Goal: Navigation & Orientation: Find specific page/section

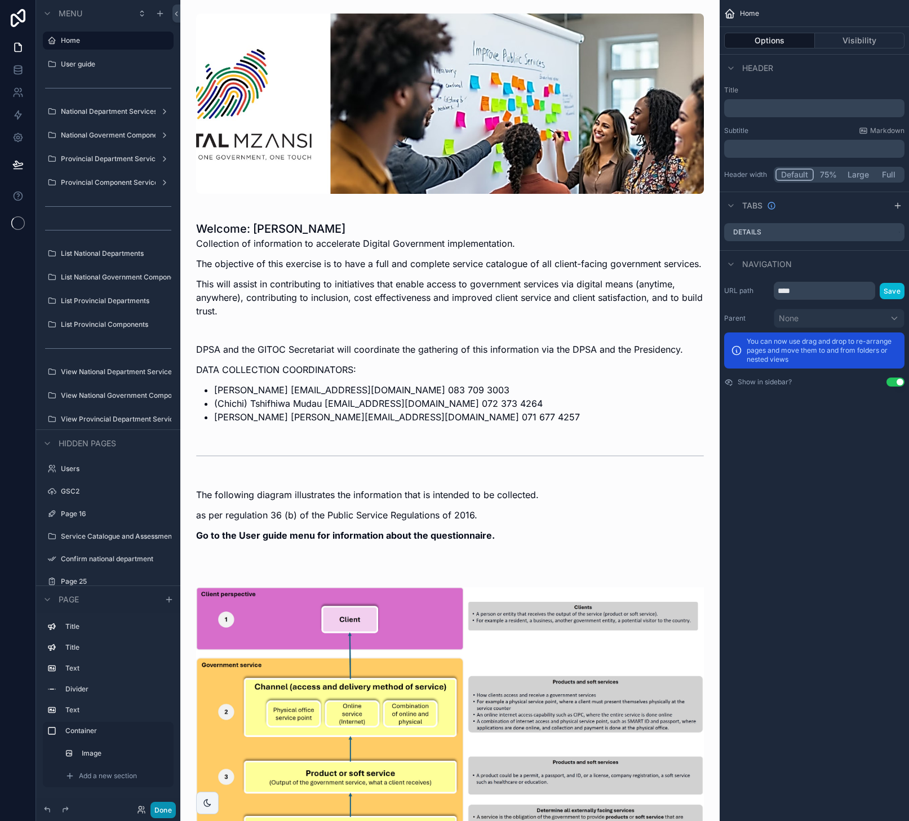
click at [167, 813] on button "Done" at bounding box center [162, 810] width 25 height 16
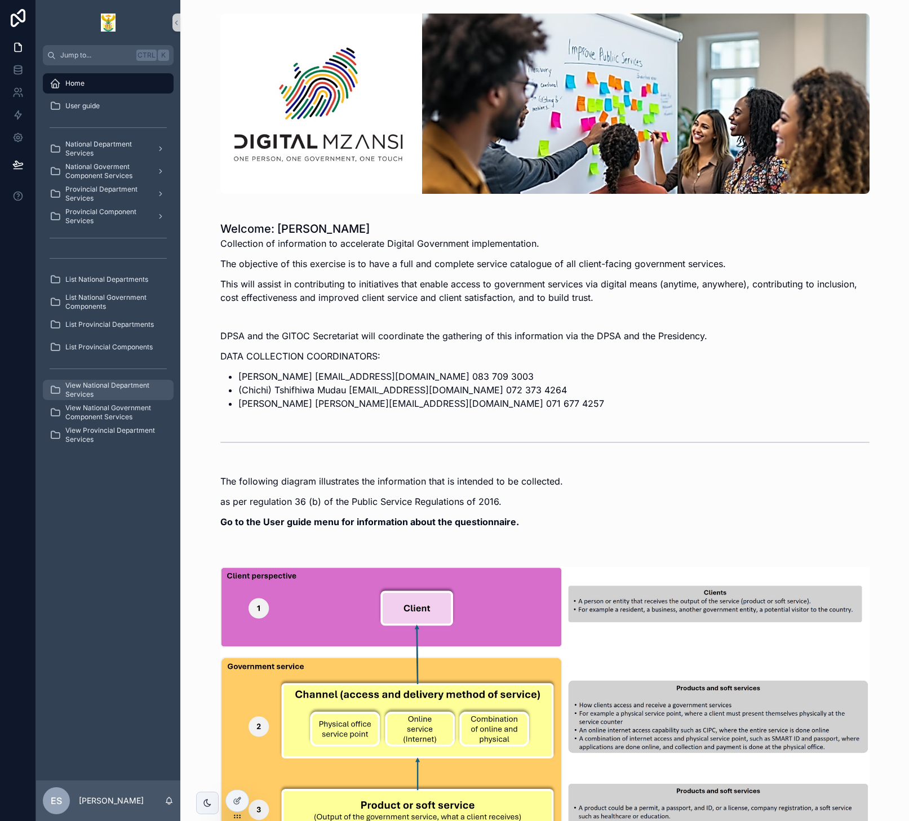
click at [129, 392] on span "View National Department Services" at bounding box center [113, 390] width 97 height 18
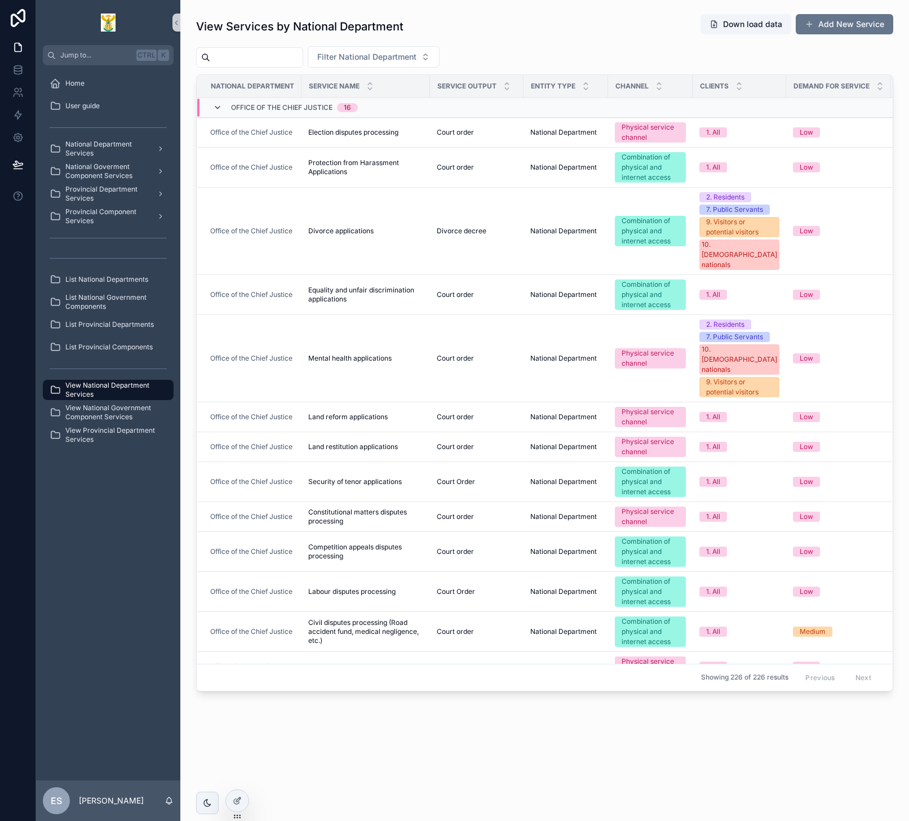
click at [220, 108] on icon "scrollable content" at bounding box center [217, 107] width 9 height 9
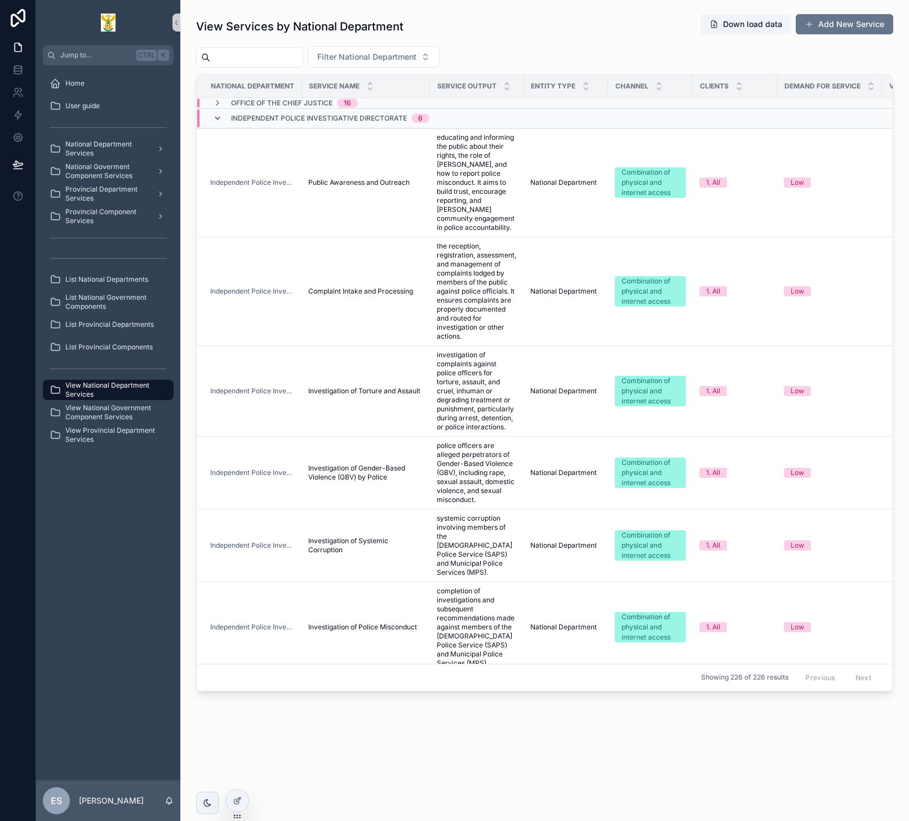
click at [217, 121] on icon "scrollable content" at bounding box center [217, 118] width 9 height 9
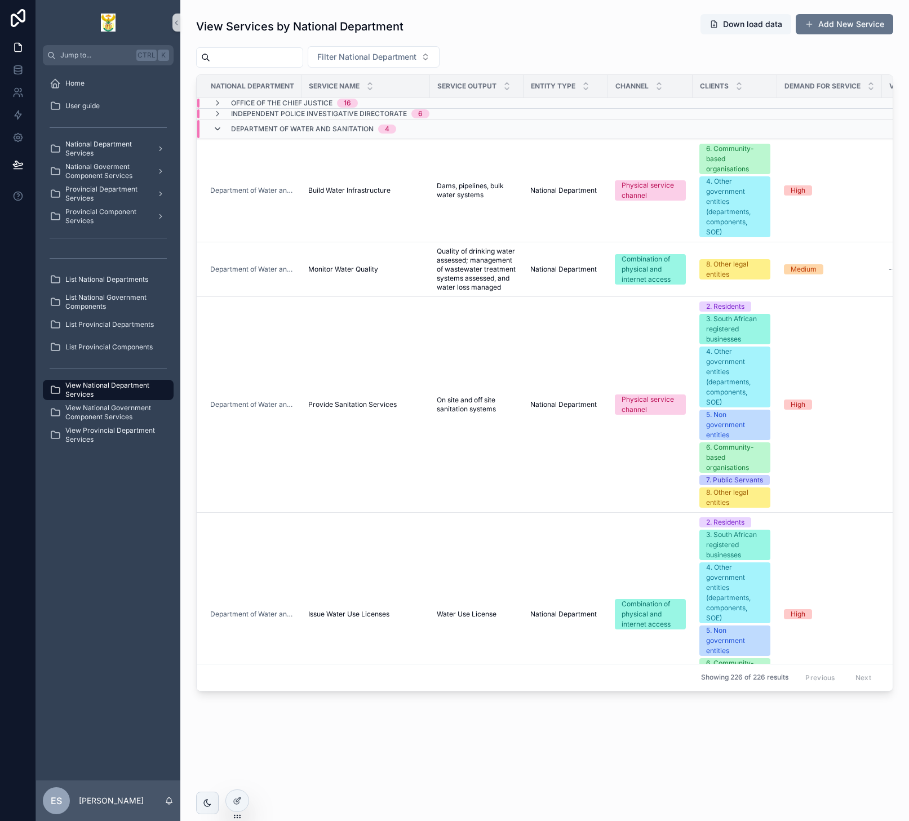
click at [222, 132] on icon "scrollable content" at bounding box center [217, 129] width 9 height 9
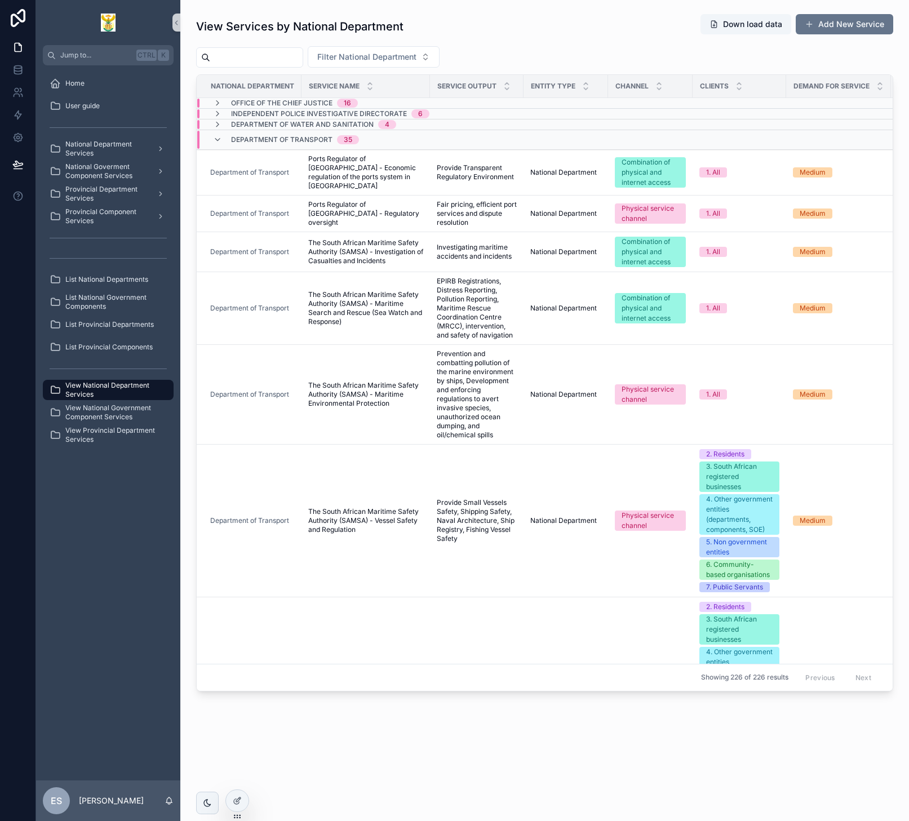
click at [222, 138] on div "Department of Transport 35" at bounding box center [286, 140] width 146 height 18
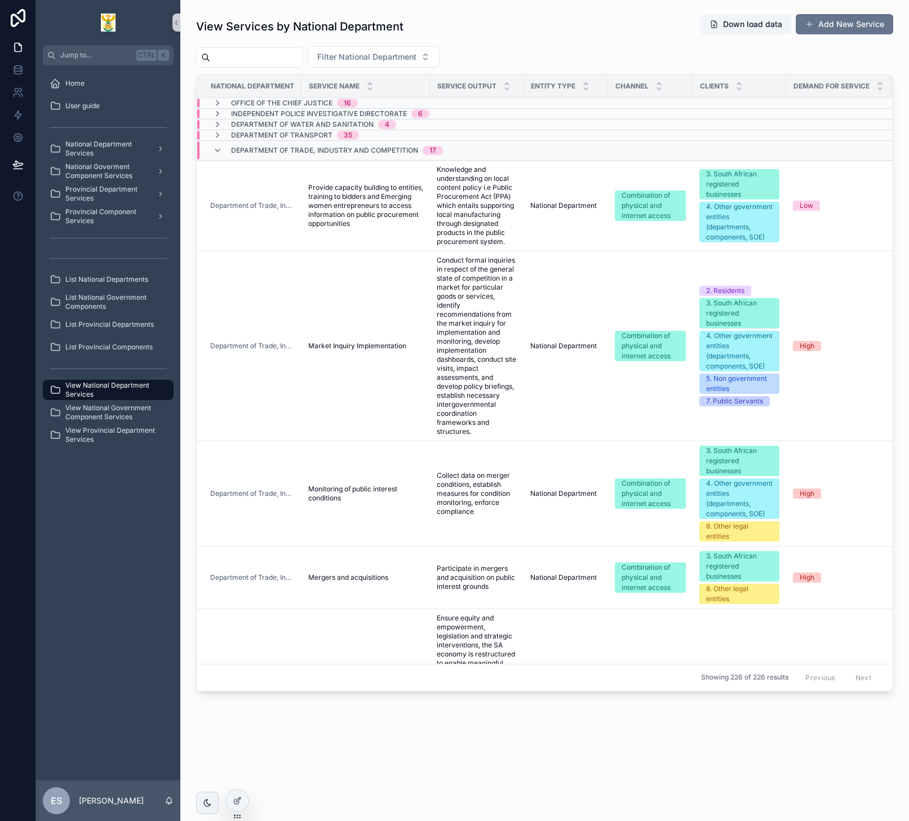
click at [223, 146] on div "Department of Trade, Industry and Competition 17" at bounding box center [328, 150] width 230 height 18
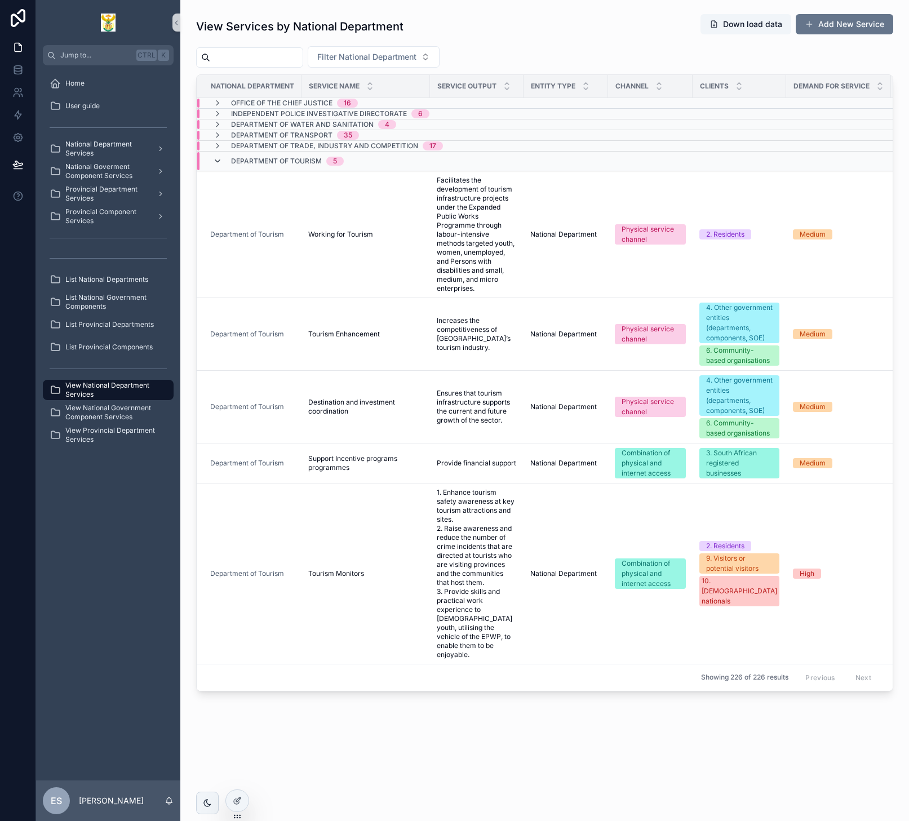
click at [219, 159] on icon "scrollable content" at bounding box center [217, 161] width 9 height 9
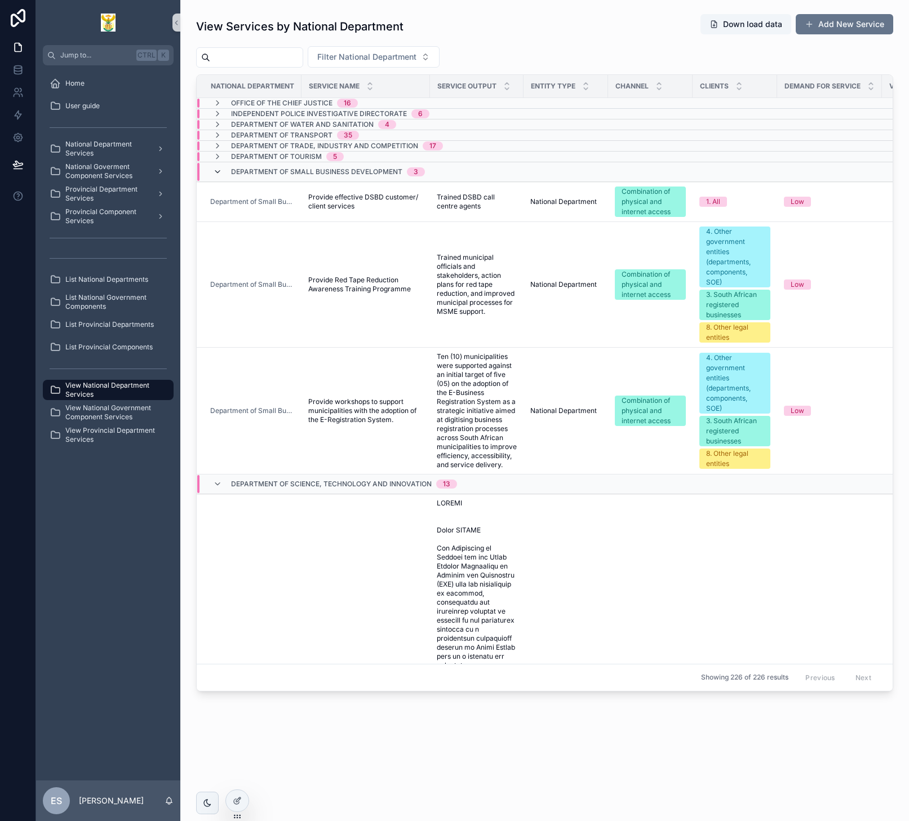
click at [219, 174] on icon "scrollable content" at bounding box center [217, 171] width 9 height 9
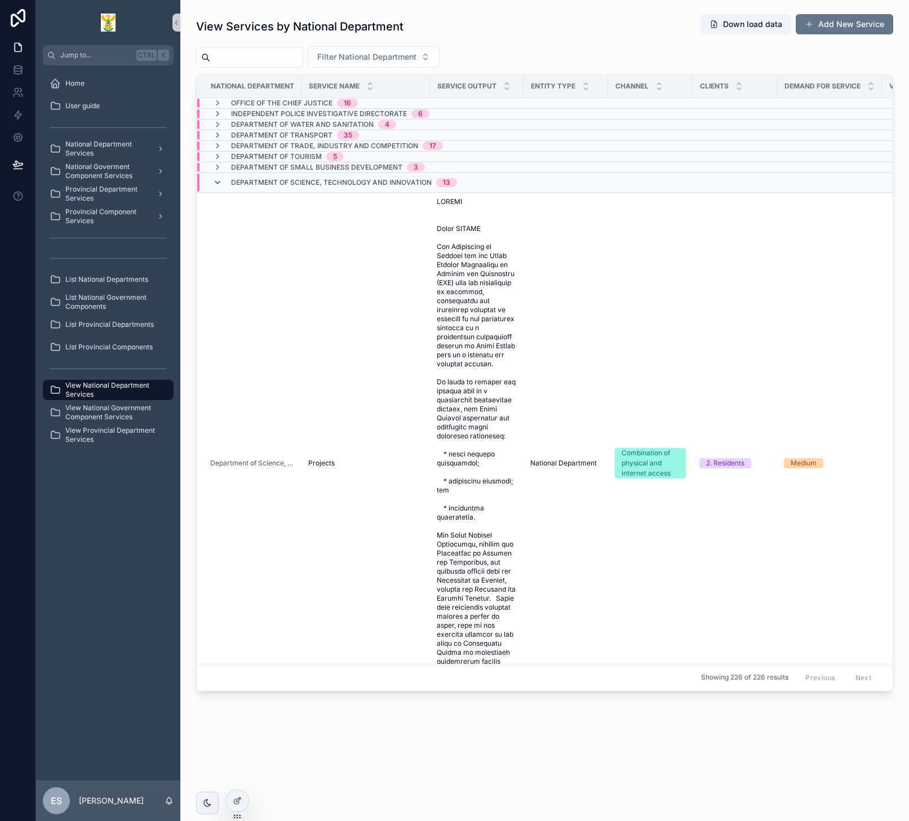
click at [219, 186] on icon "scrollable content" at bounding box center [217, 182] width 9 height 9
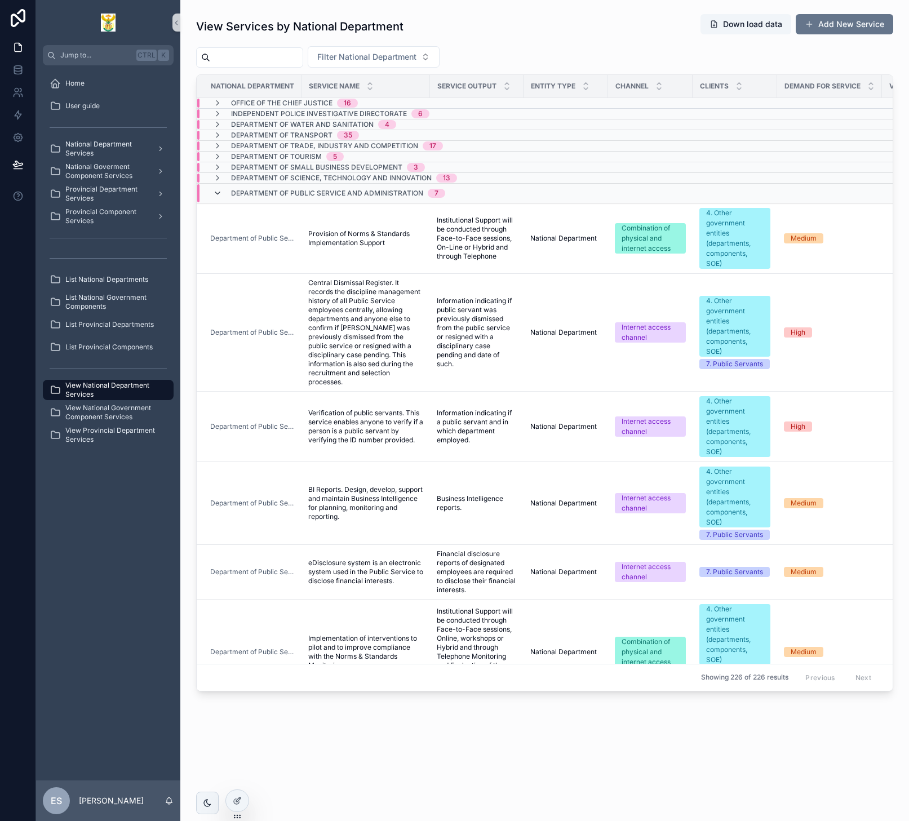
click at [219, 197] on icon "scrollable content" at bounding box center [217, 193] width 9 height 9
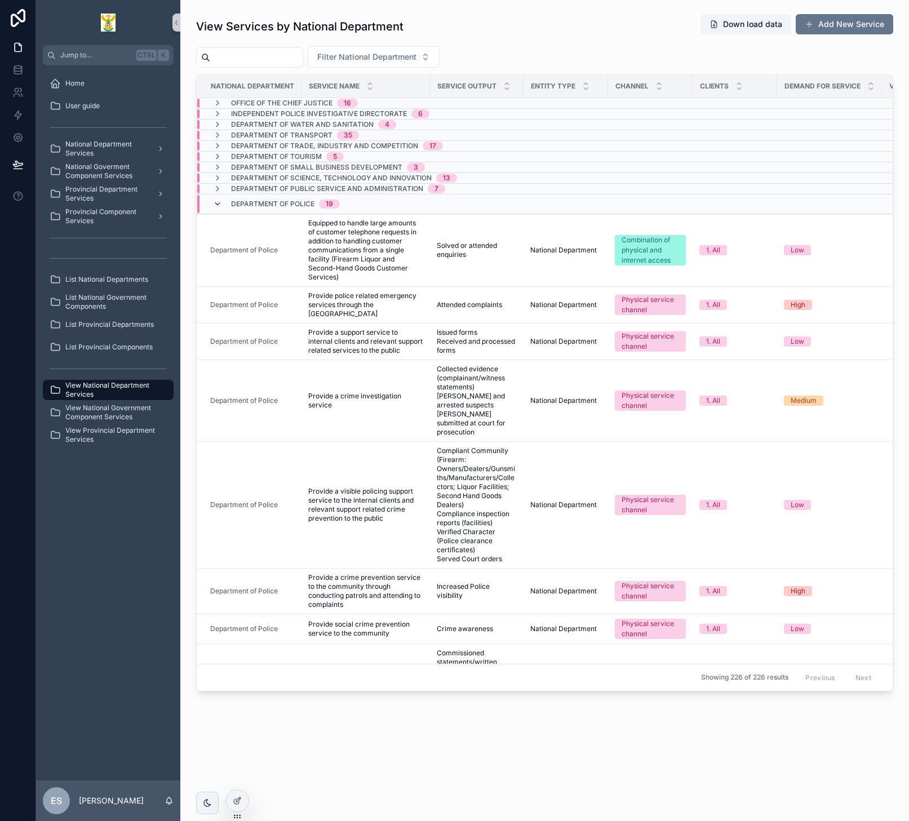
click at [218, 203] on icon "scrollable content" at bounding box center [217, 204] width 9 height 9
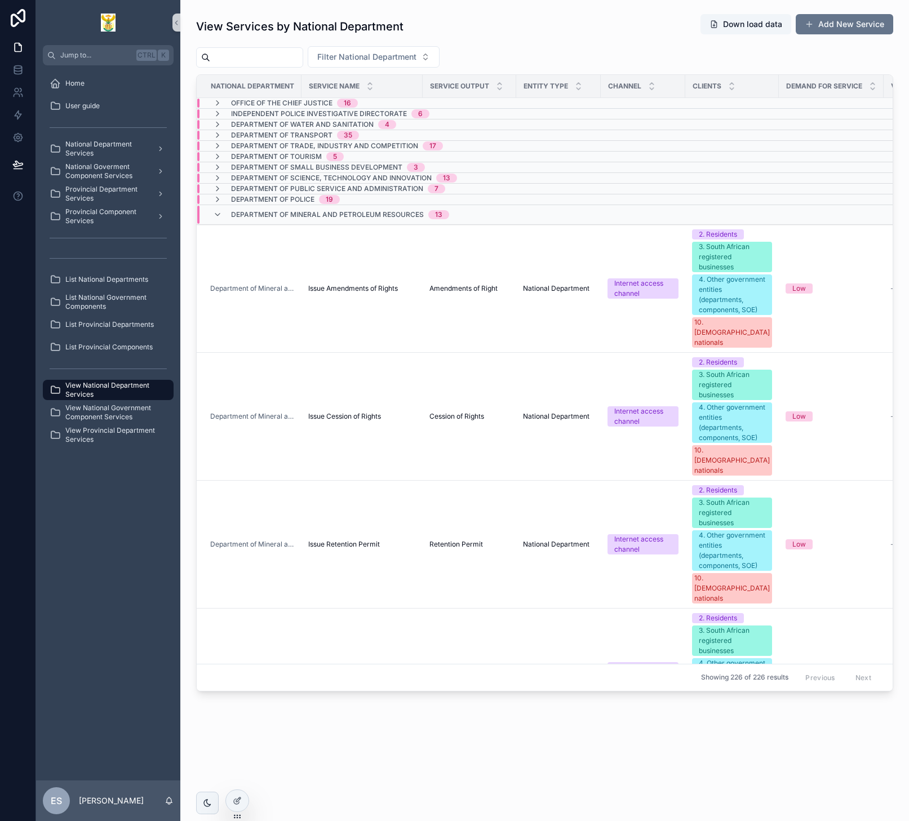
click at [222, 218] on div "Department of Mineral and Petroleum Resources 13" at bounding box center [331, 215] width 236 height 18
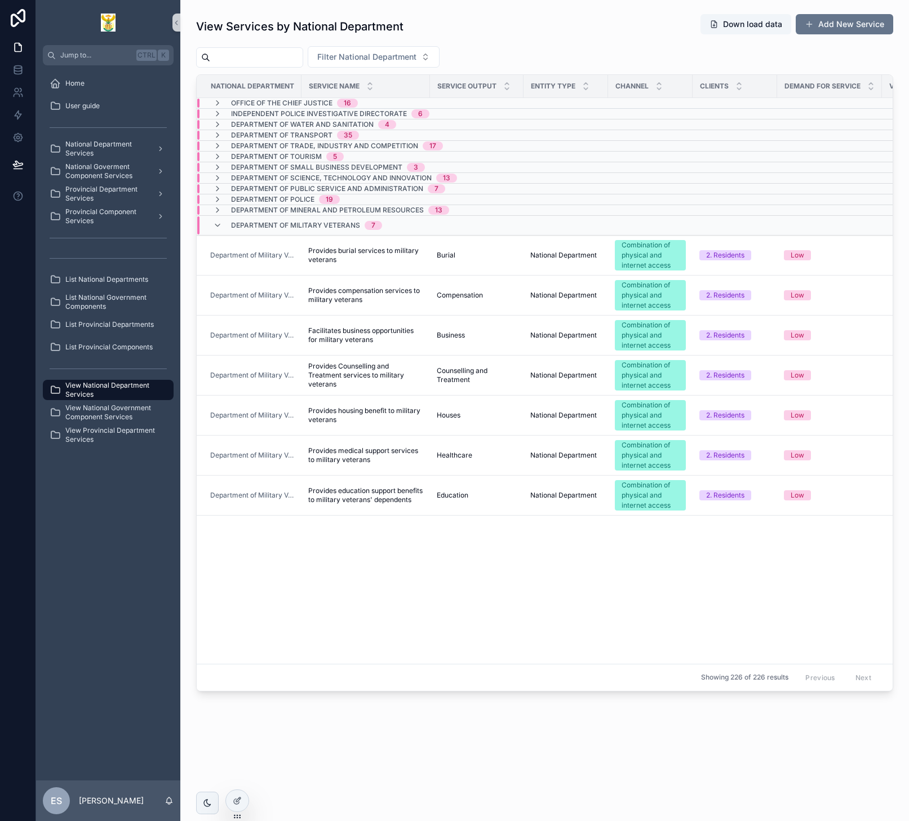
click at [222, 225] on div "Department of Military Veterans 7" at bounding box center [297, 225] width 169 height 18
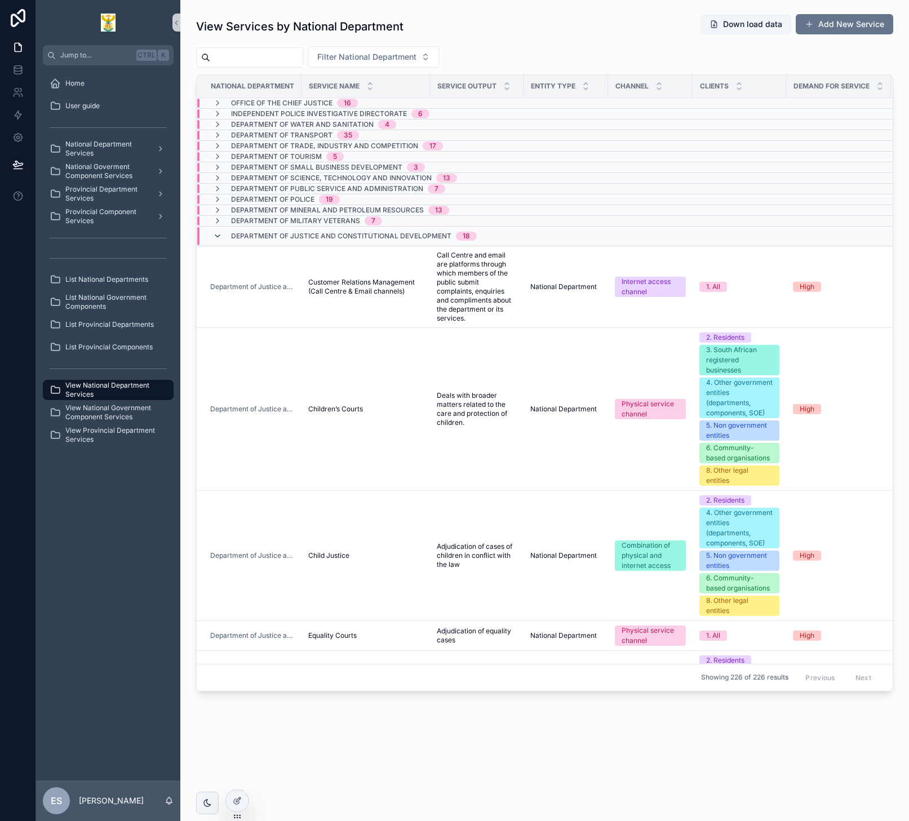
click at [219, 238] on icon "scrollable content" at bounding box center [217, 236] width 9 height 9
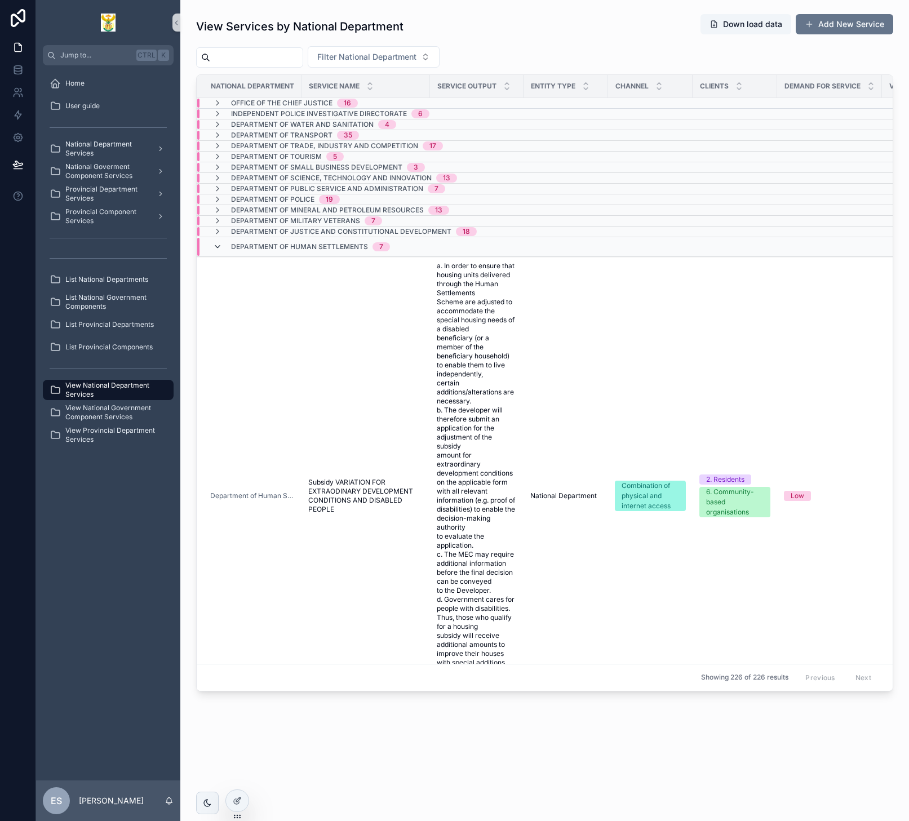
click at [218, 249] on icon "scrollable content" at bounding box center [217, 246] width 9 height 9
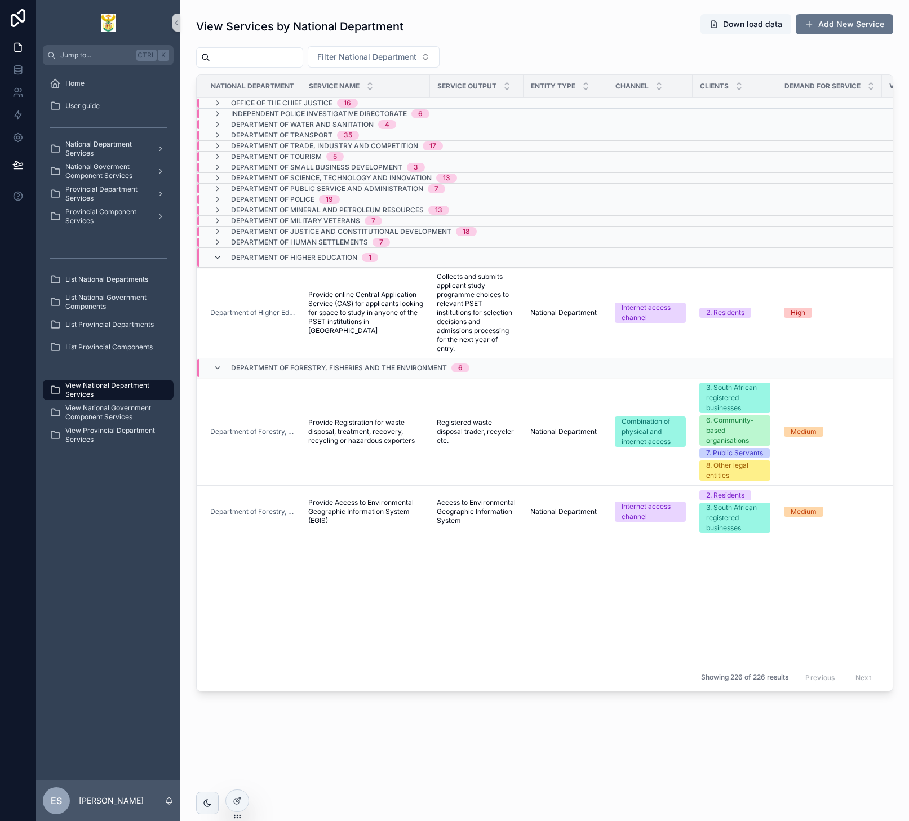
click at [216, 260] on icon "scrollable content" at bounding box center [217, 257] width 9 height 9
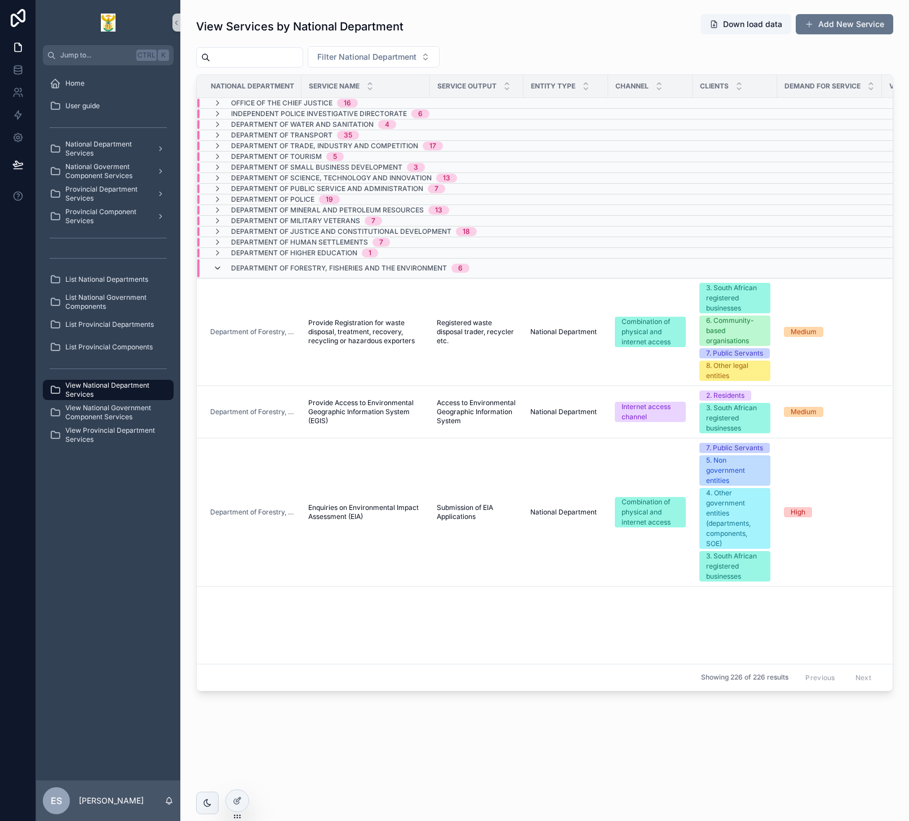
click at [219, 272] on icon "scrollable content" at bounding box center [217, 268] width 9 height 9
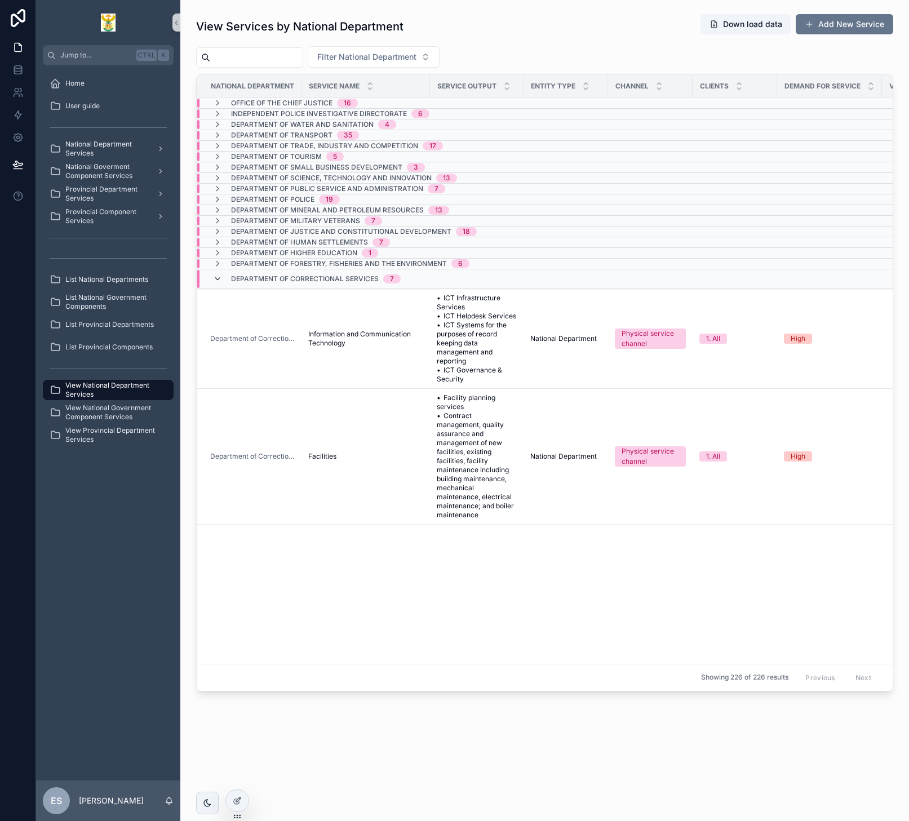
click at [218, 278] on icon "scrollable content" at bounding box center [217, 279] width 9 height 9
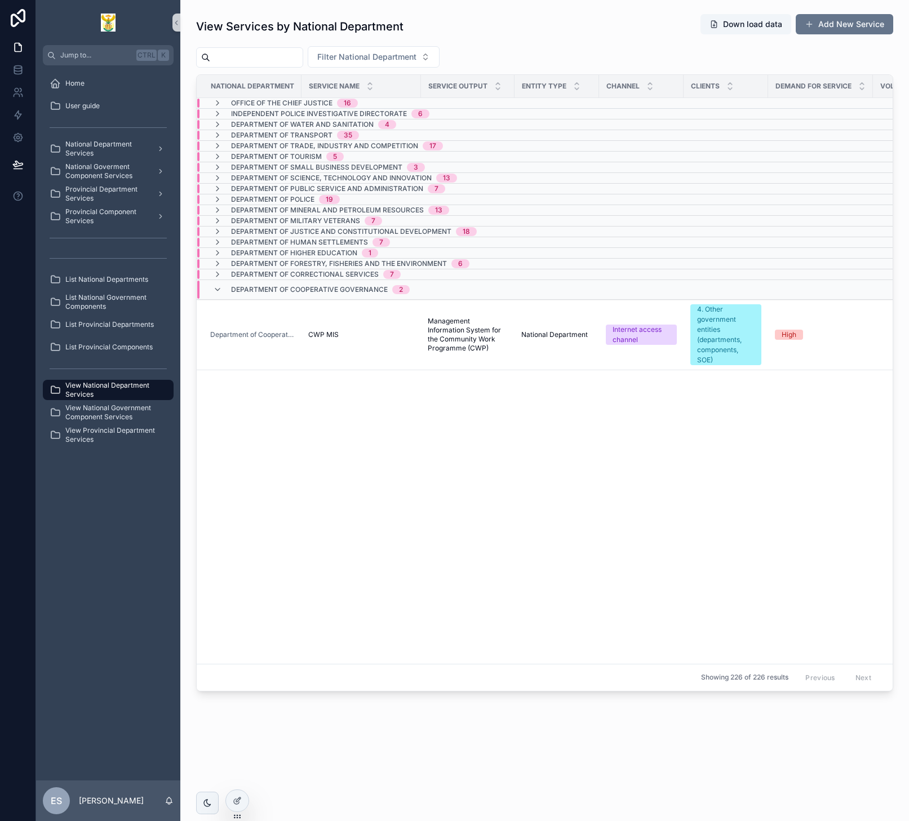
click at [23, 381] on div at bounding box center [18, 410] width 36 height 821
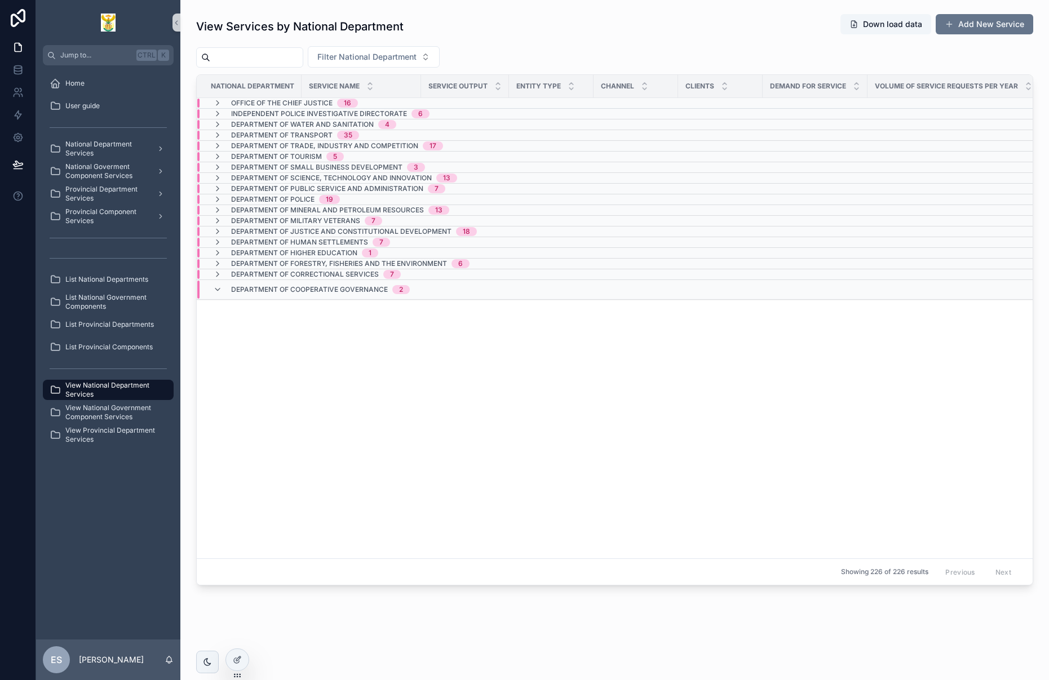
click at [112, 409] on span "View National Government Component Services" at bounding box center [113, 413] width 97 height 18
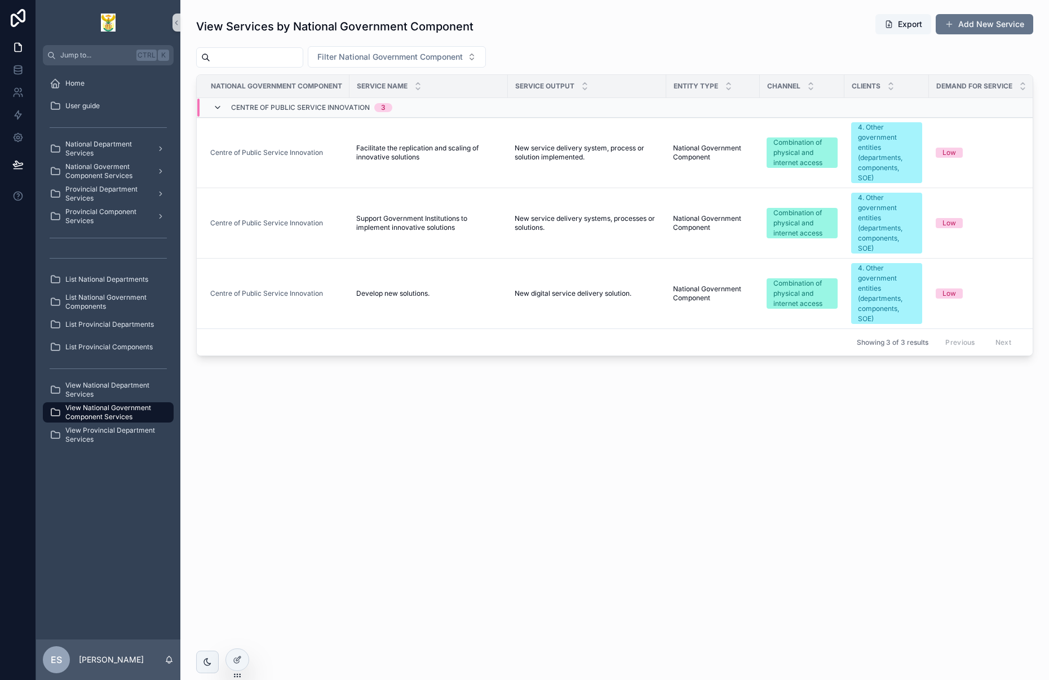
click at [218, 103] on icon "scrollable content" at bounding box center [217, 107] width 9 height 9
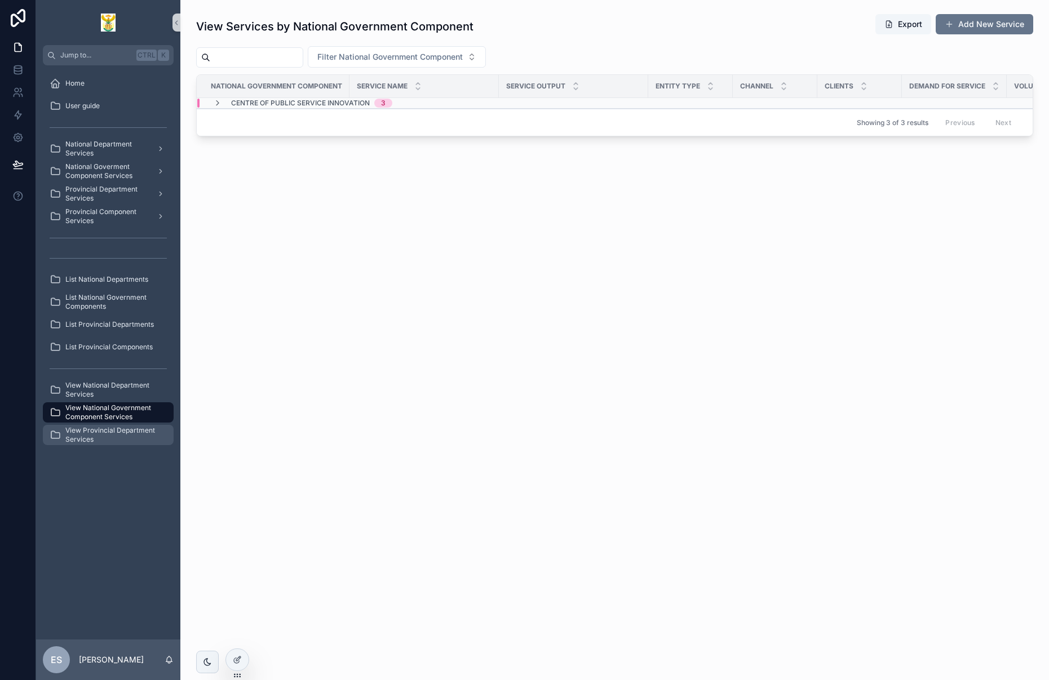
click at [117, 430] on span "View Provincial Department Services" at bounding box center [113, 435] width 97 height 18
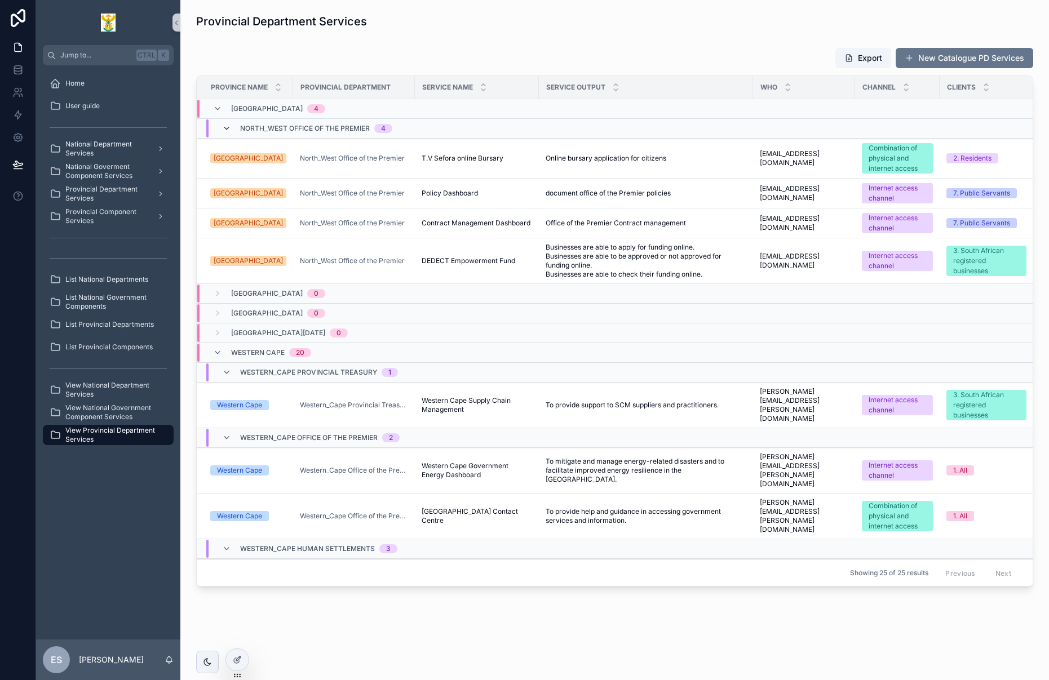
click at [226, 127] on icon "scrollable content" at bounding box center [226, 128] width 9 height 9
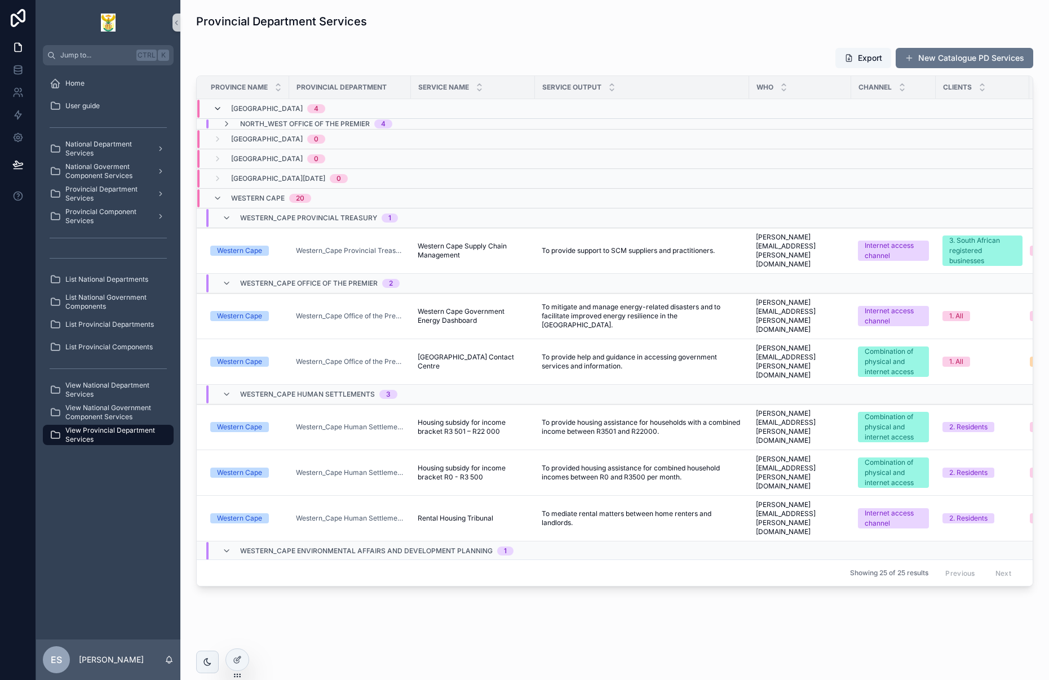
click at [218, 108] on icon "scrollable content" at bounding box center [217, 108] width 9 height 9
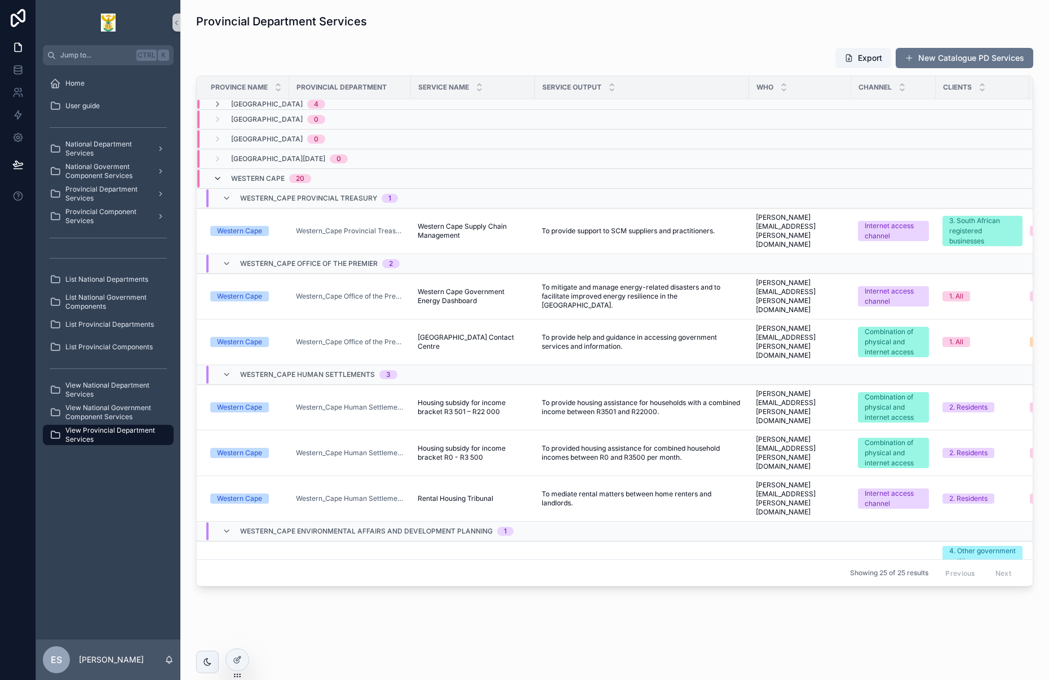
click at [218, 178] on icon "scrollable content" at bounding box center [217, 178] width 9 height 9
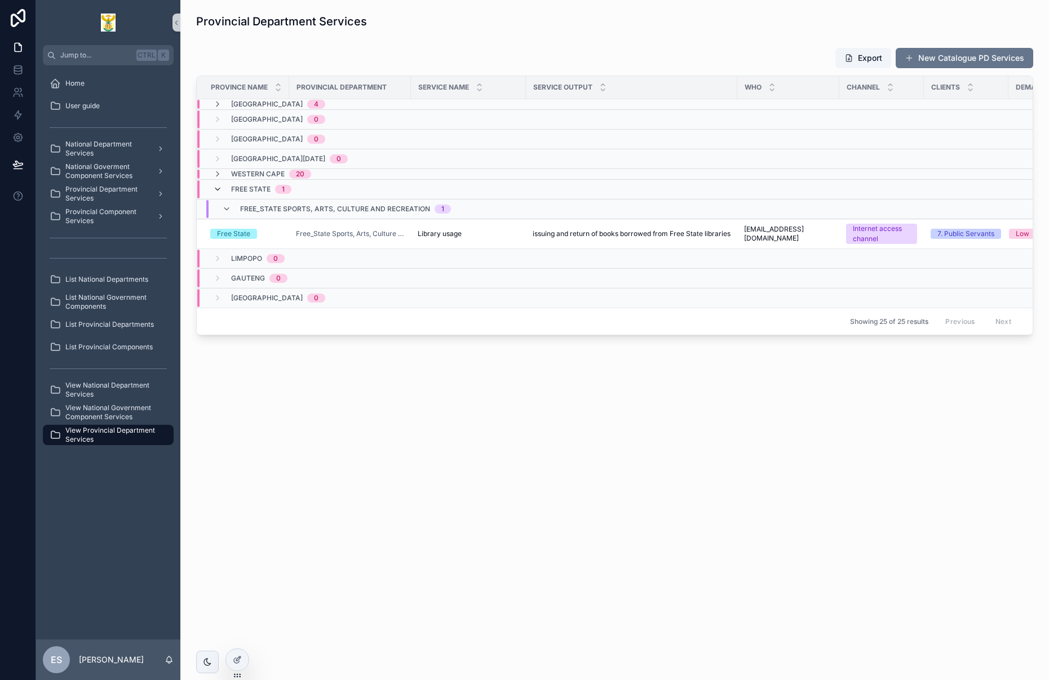
click at [220, 191] on icon "scrollable content" at bounding box center [217, 189] width 9 height 9
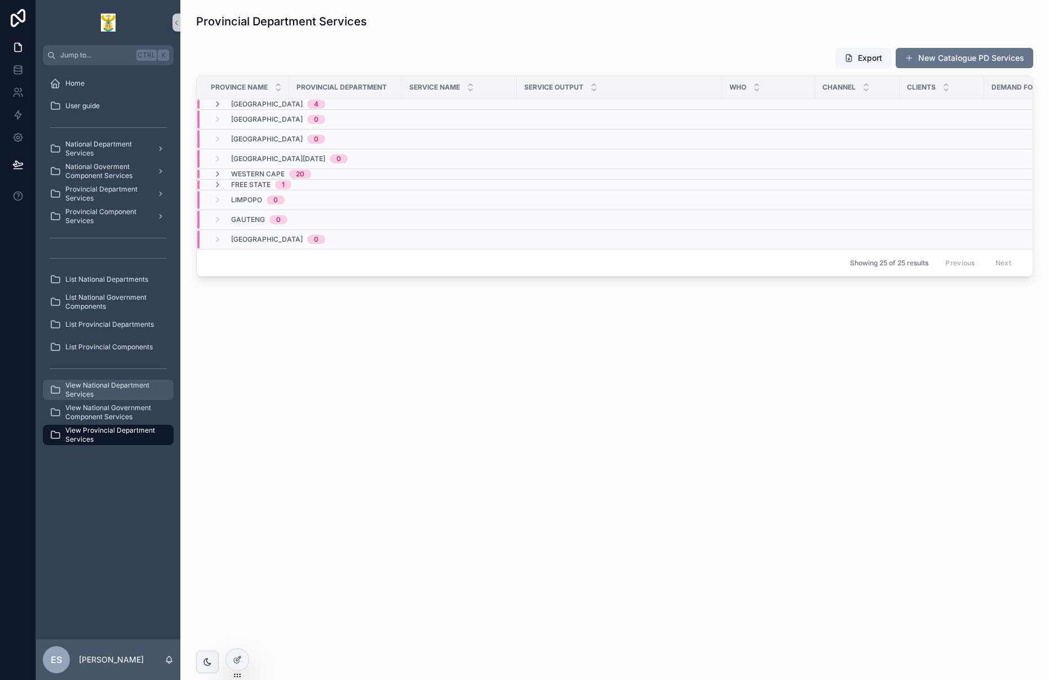
click at [103, 389] on span "View National Department Services" at bounding box center [113, 390] width 97 height 18
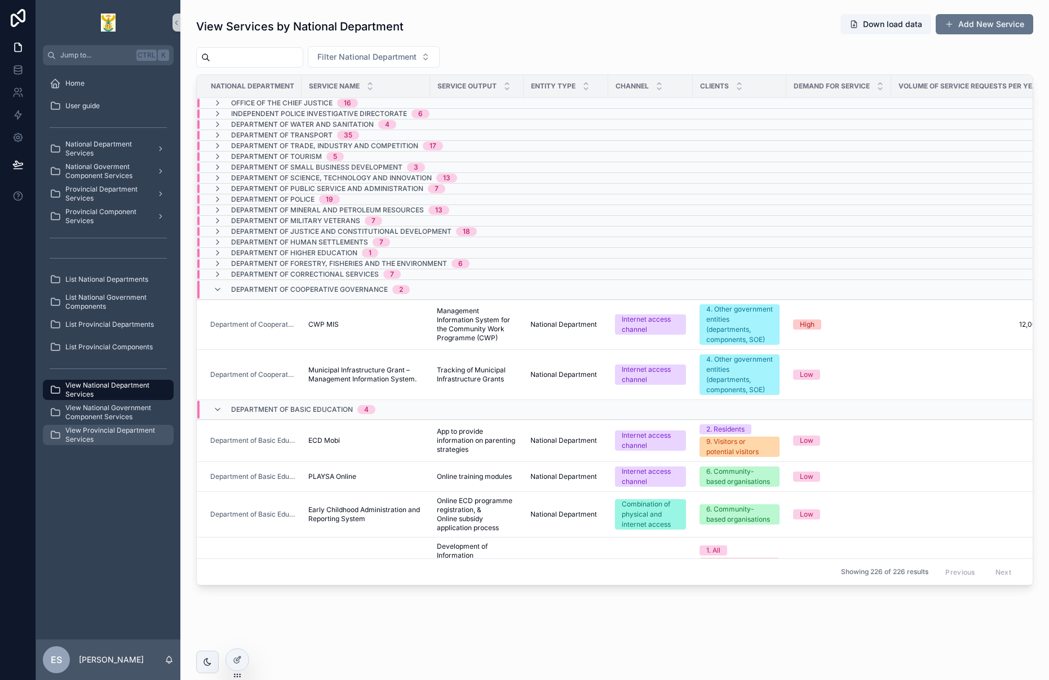
click at [95, 435] on span "View Provincial Department Services" at bounding box center [113, 435] width 97 height 18
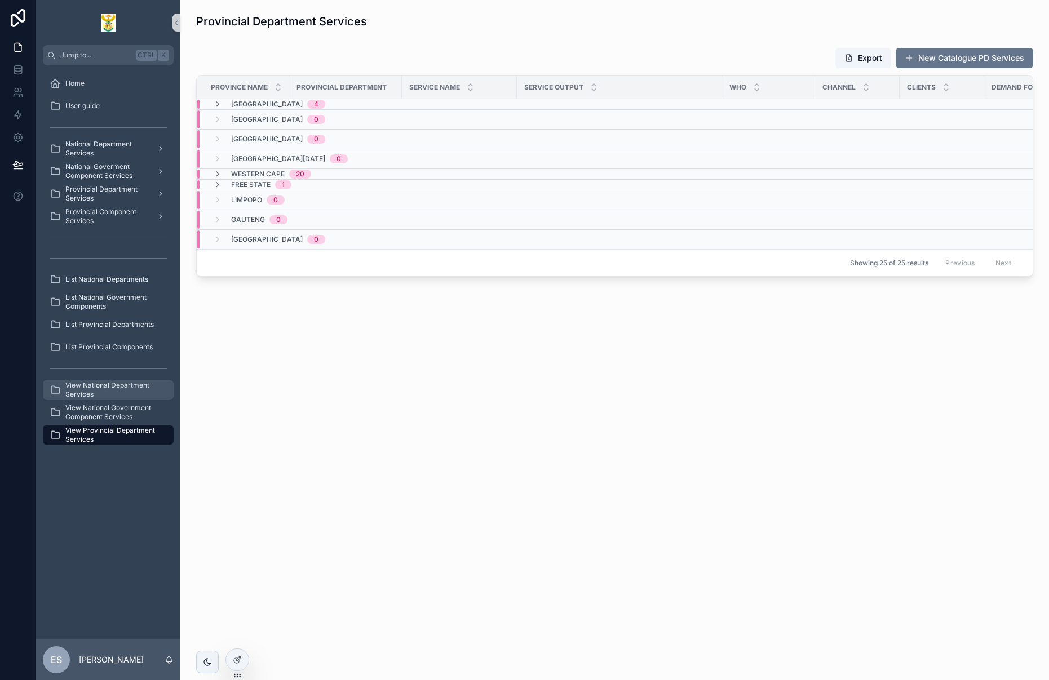
click at [132, 389] on span "View National Department Services" at bounding box center [113, 390] width 97 height 18
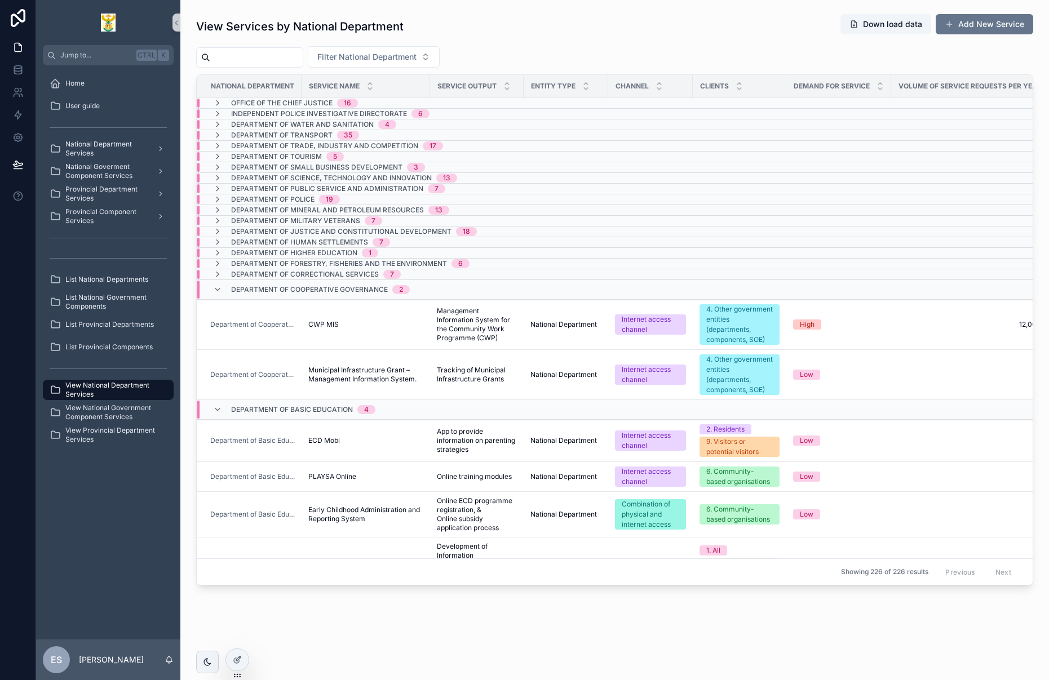
click at [222, 289] on div "Department of Cooperative Governance 2" at bounding box center [311, 290] width 197 height 18
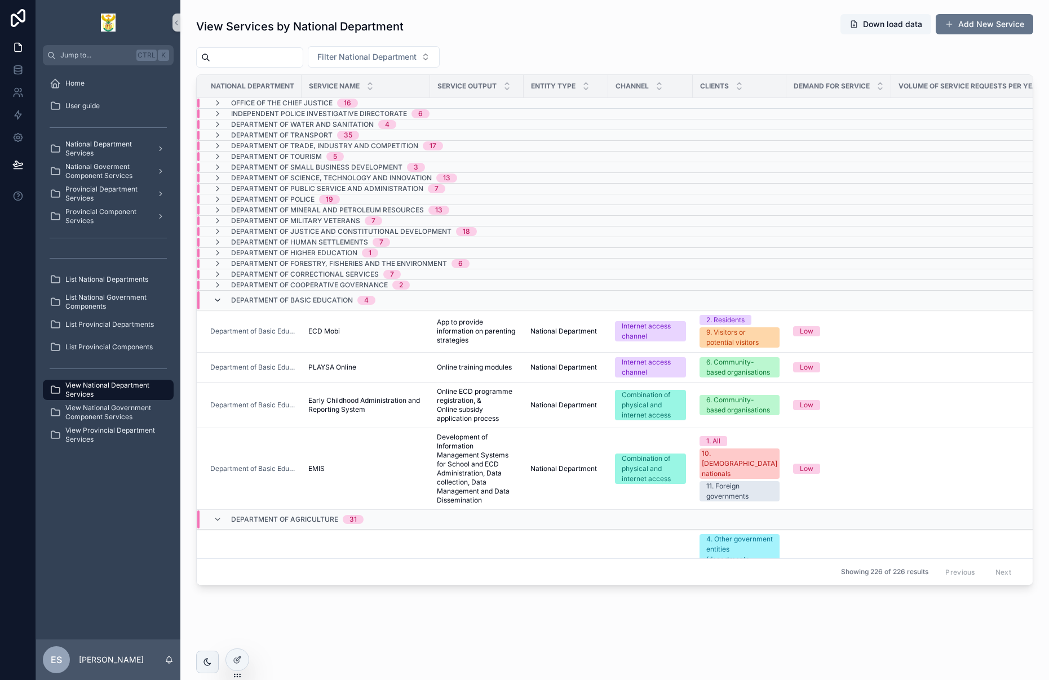
click at [222, 300] on icon "scrollable content" at bounding box center [217, 300] width 9 height 9
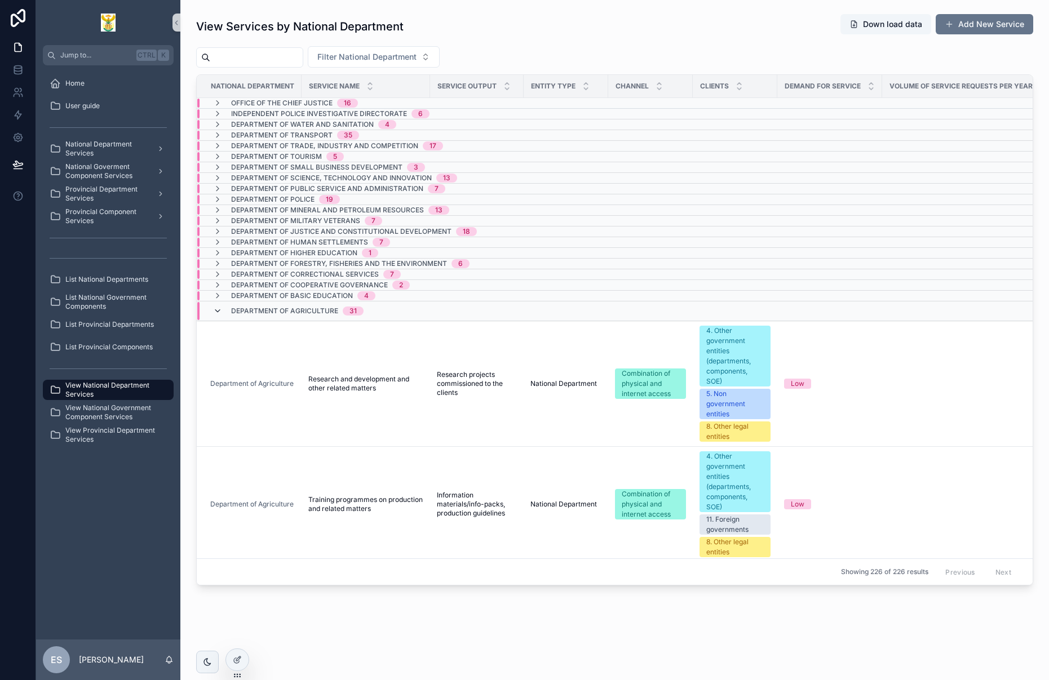
click at [219, 311] on icon "scrollable content" at bounding box center [217, 311] width 9 height 9
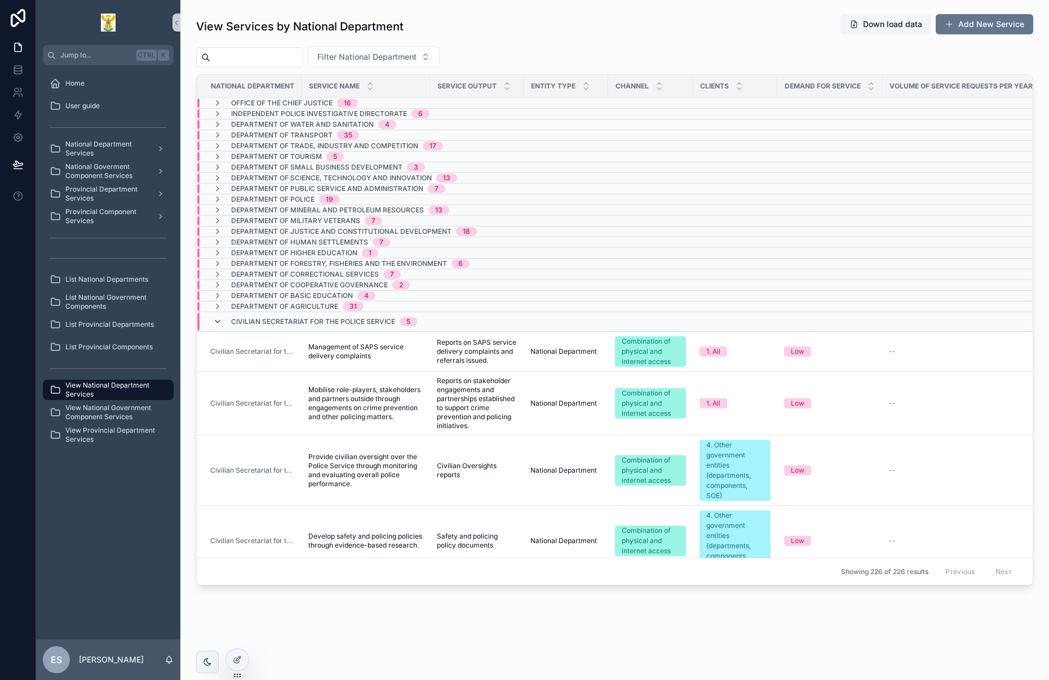
click at [218, 320] on icon "scrollable content" at bounding box center [217, 321] width 9 height 9
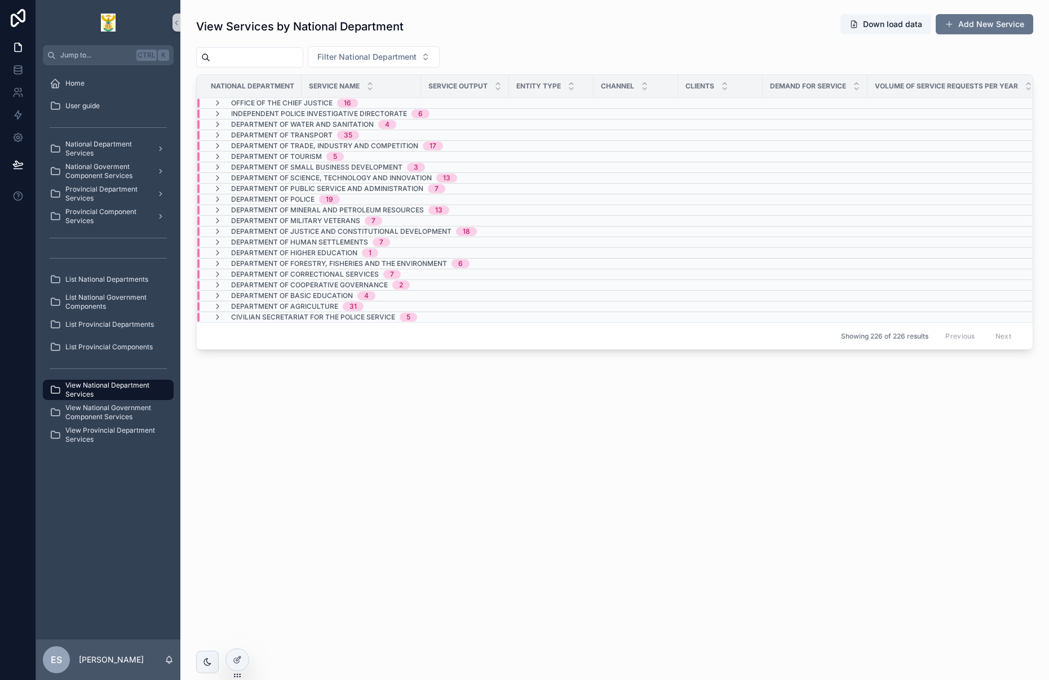
click at [90, 534] on div "Home User guide National Department Services National Goverment Component Servi…" at bounding box center [108, 352] width 144 height 574
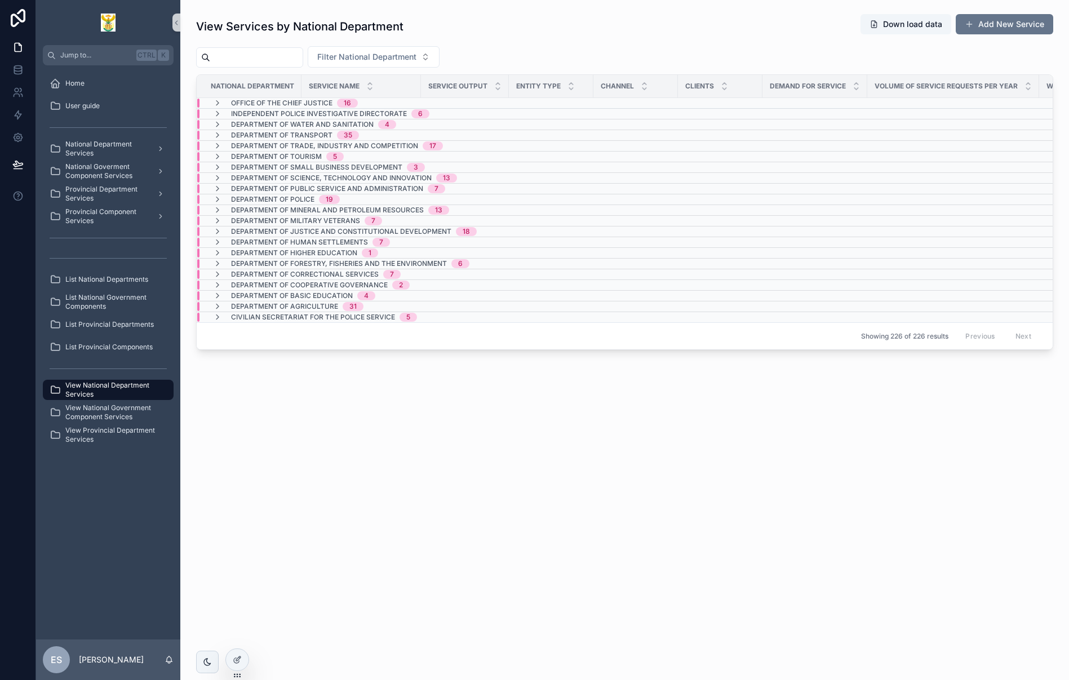
click at [601, 484] on div "View Services by National Department Down load data Add New Service Filter Nati…" at bounding box center [624, 340] width 889 height 680
